Goal: Navigation & Orientation: Find specific page/section

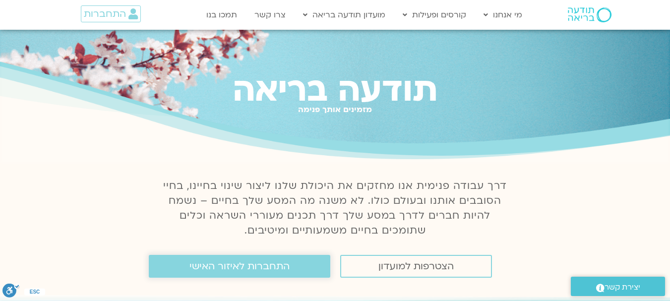
click at [287, 270] on span "התחברות לאיזור האישי" at bounding box center [239, 266] width 100 height 11
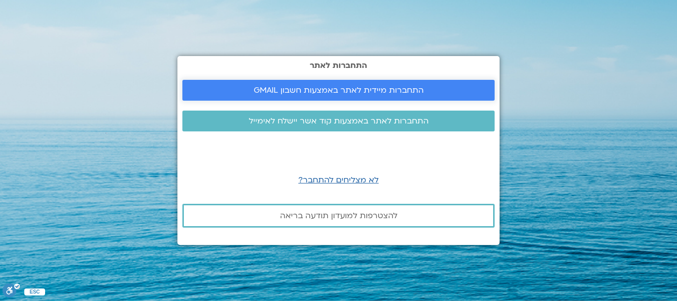
click at [371, 87] on span "התחברות מיידית לאתר באמצעות חשבון GMAIL" at bounding box center [339, 90] width 170 height 9
